Goal: Information Seeking & Learning: Check status

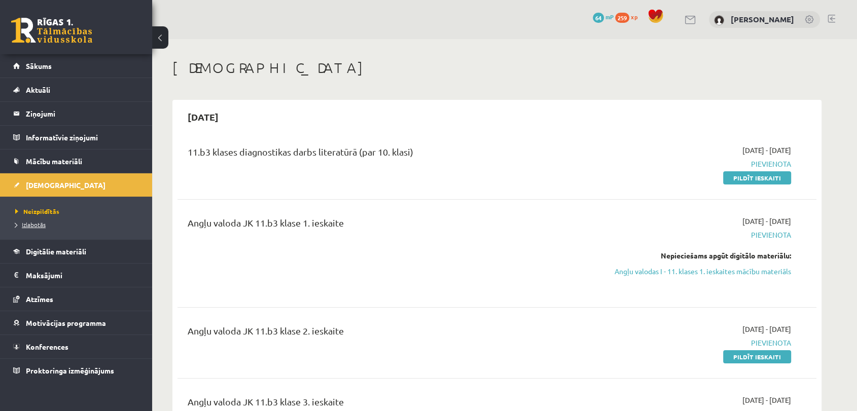
click at [101, 224] on link "Izlabotās" at bounding box center [78, 224] width 127 height 9
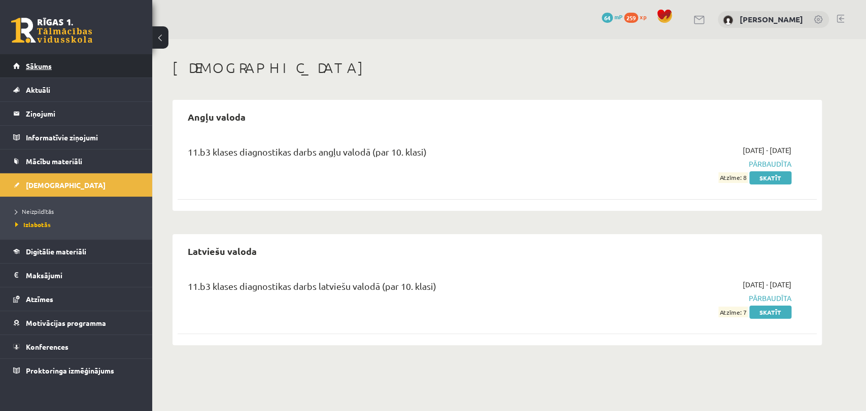
click at [60, 68] on link "Sākums" at bounding box center [76, 65] width 126 height 23
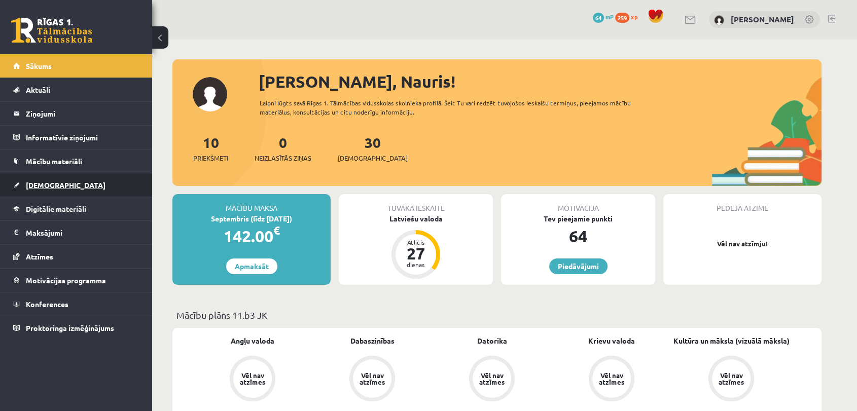
click at [41, 187] on span "[DEMOGRAPHIC_DATA]" at bounding box center [66, 185] width 80 height 9
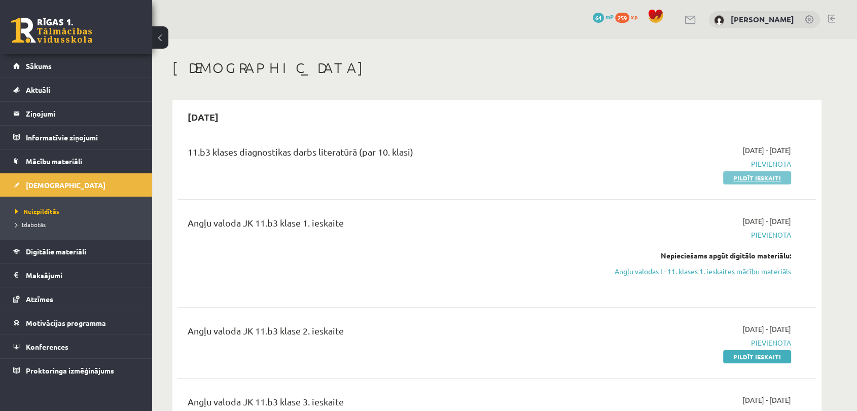
click at [772, 180] on link "Pildīt ieskaiti" at bounding box center [758, 177] width 68 height 13
click at [36, 346] on span "Konferences" at bounding box center [47, 346] width 43 height 9
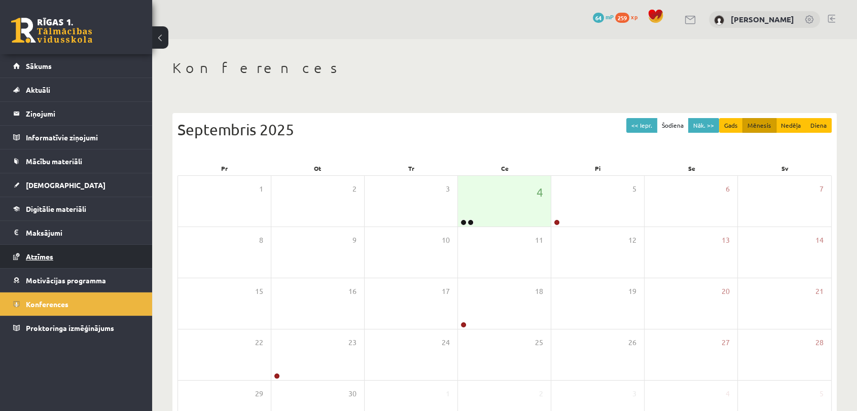
click at [45, 259] on span "Atzīmes" at bounding box center [39, 256] width 27 height 9
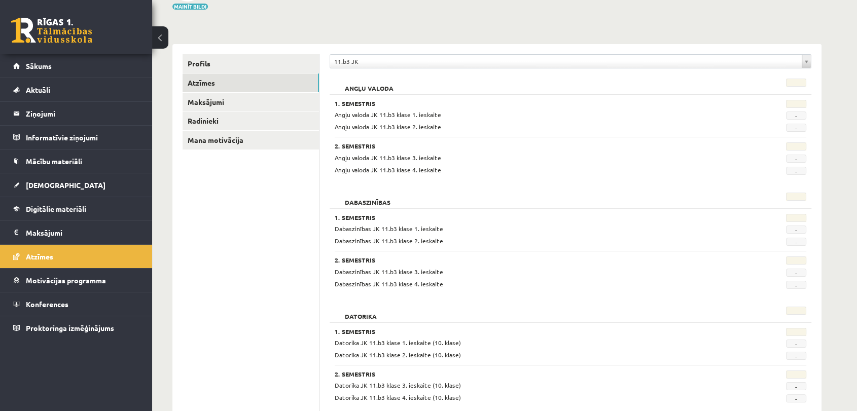
scroll to position [88, 0]
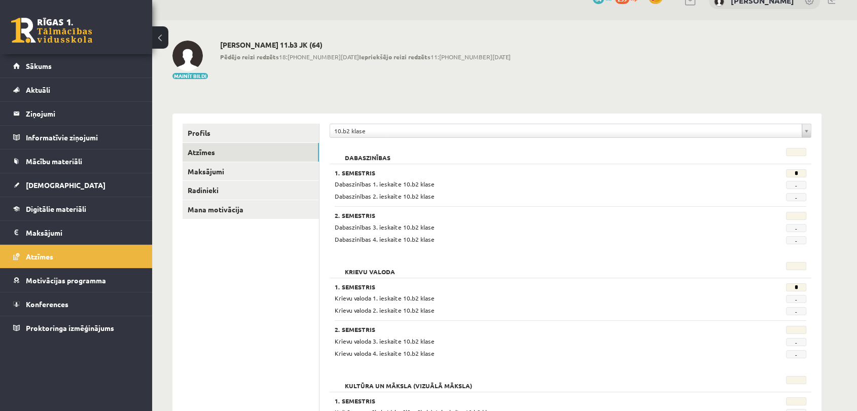
scroll to position [18, 0]
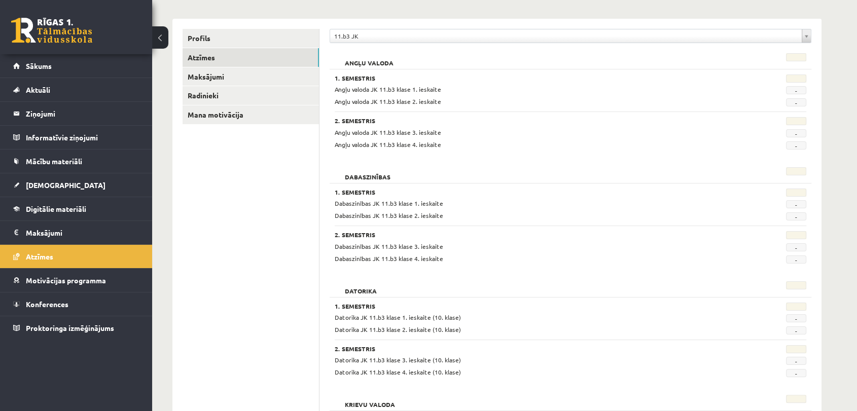
scroll to position [121, 0]
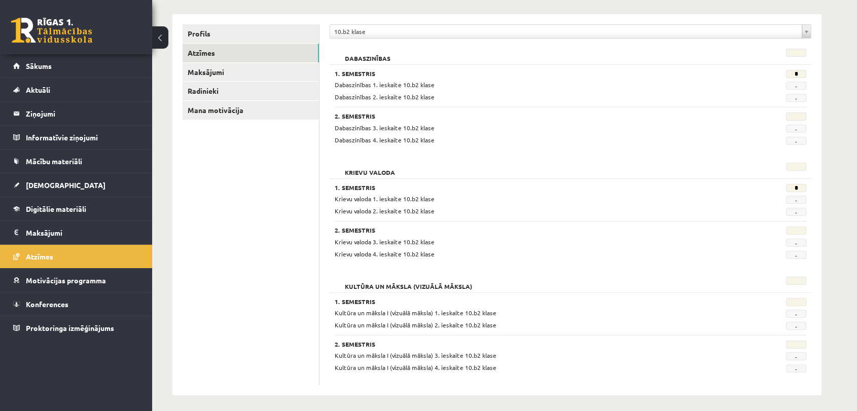
scroll to position [115, 0]
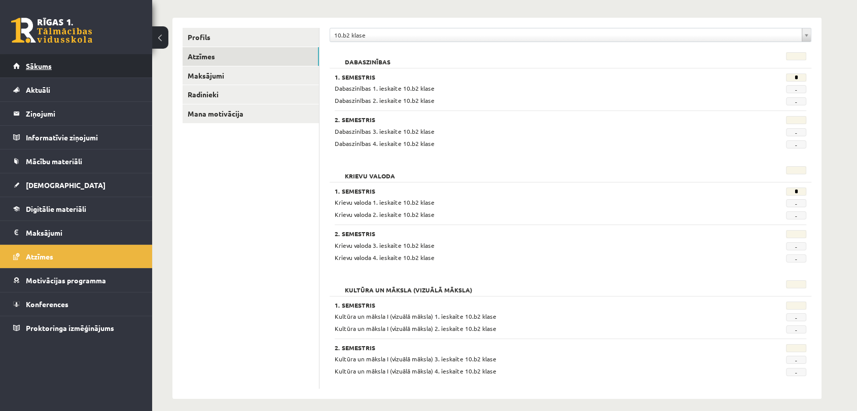
click at [47, 64] on span "Sākums" at bounding box center [39, 65] width 26 height 9
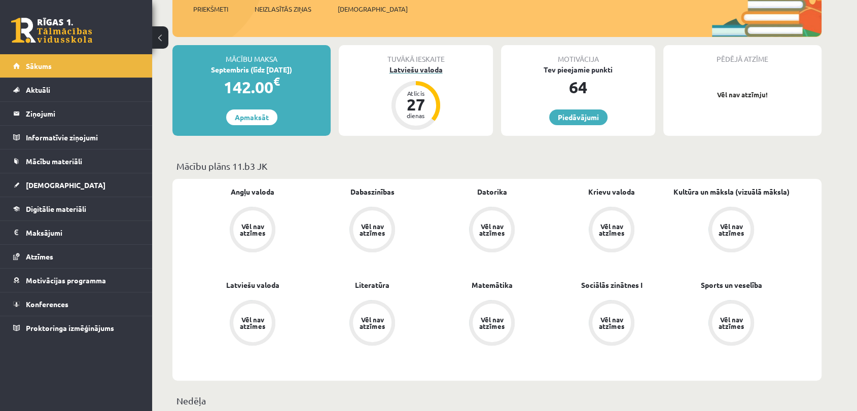
scroll to position [150, 0]
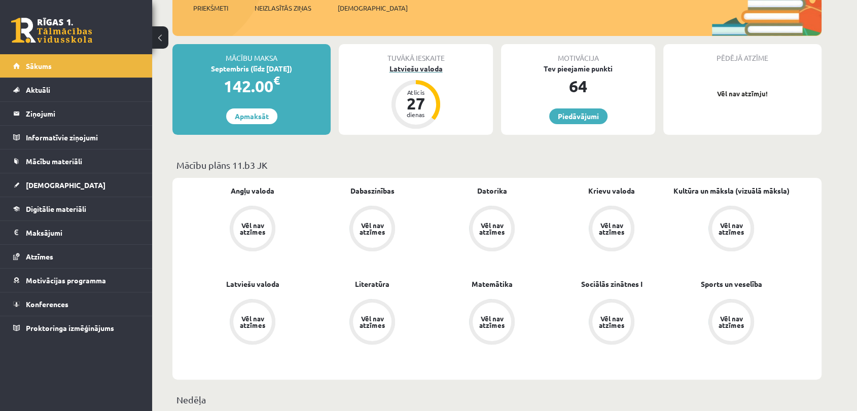
click at [416, 68] on div "Latviešu valoda" at bounding box center [416, 68] width 154 height 11
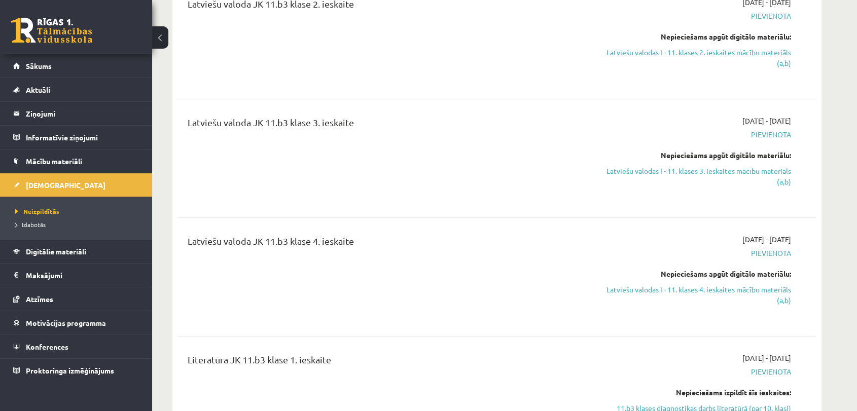
scroll to position [950, 0]
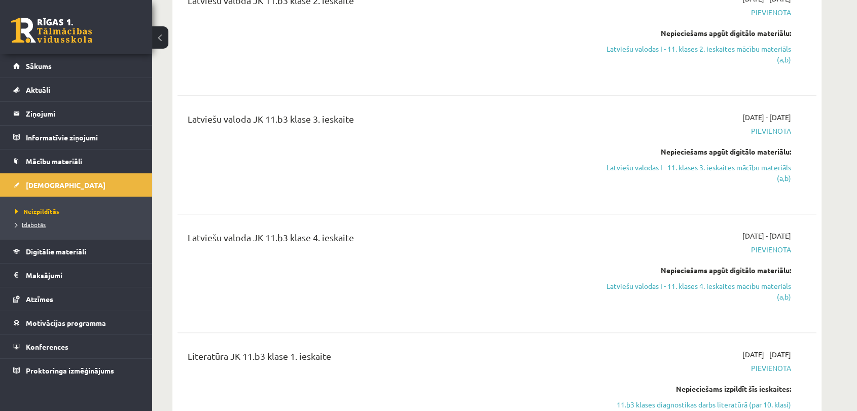
click at [35, 225] on span "Izlabotās" at bounding box center [30, 225] width 30 height 8
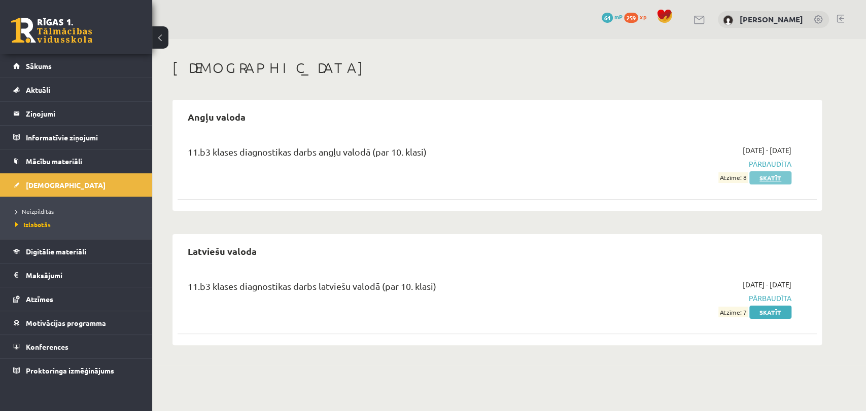
click at [773, 173] on link "Skatīt" at bounding box center [770, 177] width 42 height 13
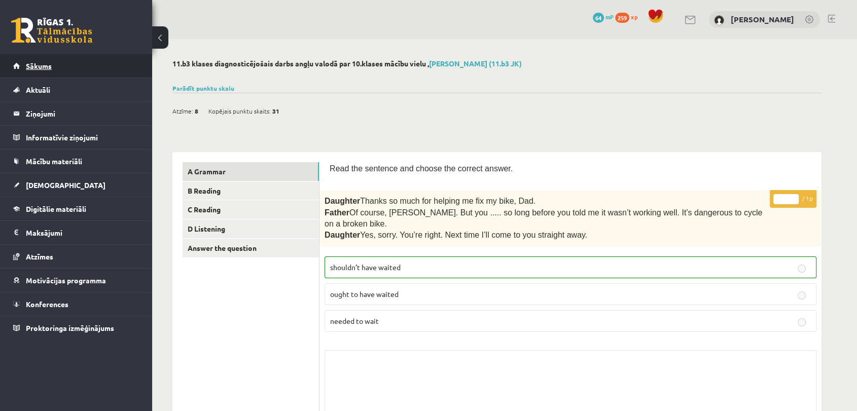
click at [53, 63] on link "Sākums" at bounding box center [76, 65] width 126 height 23
